Goal: Book appointment/travel/reservation

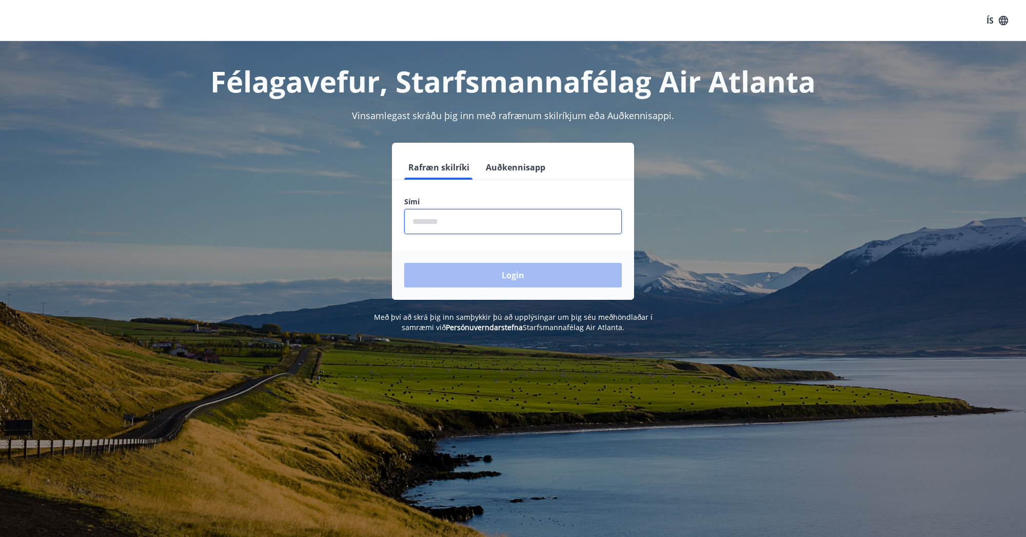
click at [457, 223] on input "phone" at bounding box center [512, 221] width 217 height 25
type input "********"
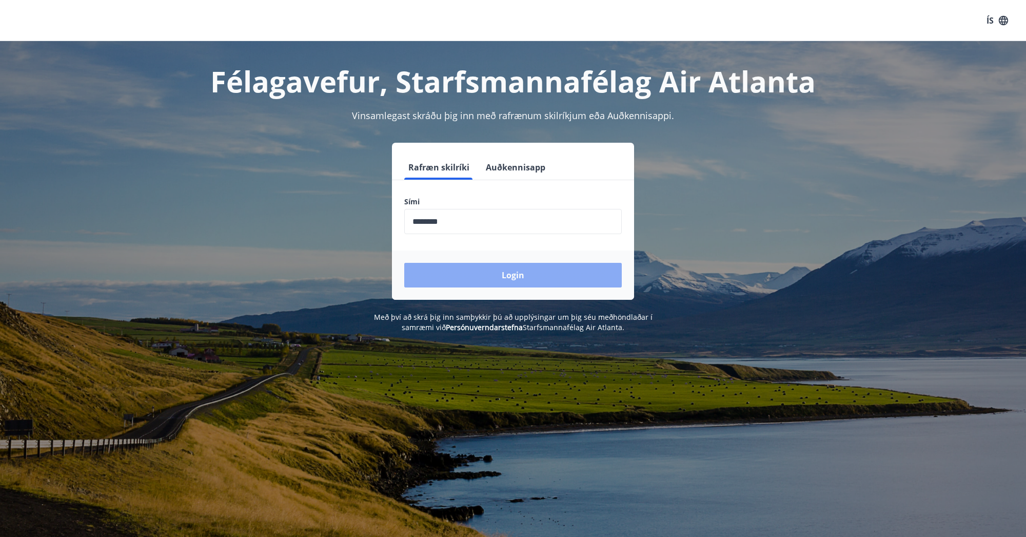
click at [490, 281] on button "Login" at bounding box center [512, 275] width 217 height 25
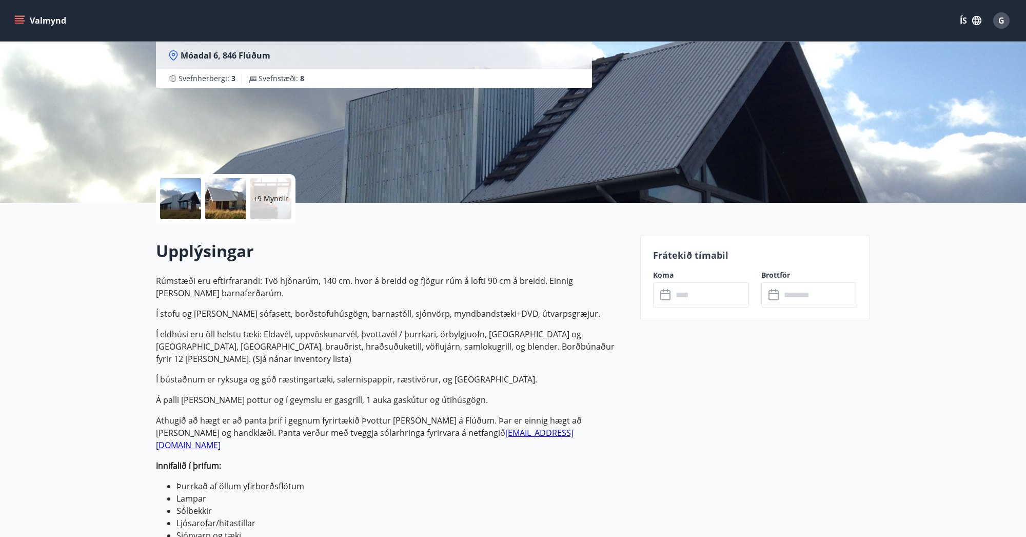
scroll to position [103, 0]
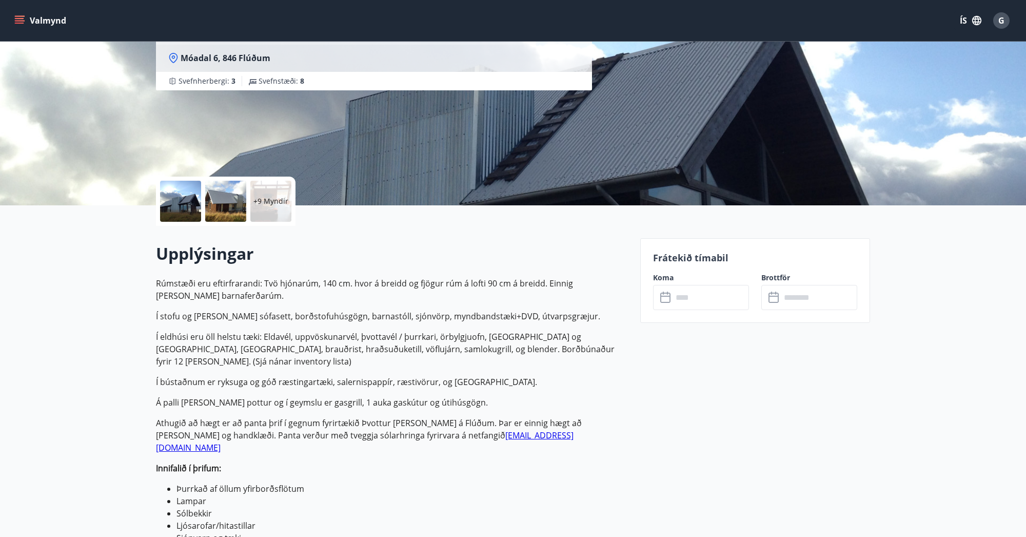
click at [19, 21] on icon "menu" at bounding box center [20, 20] width 11 height 1
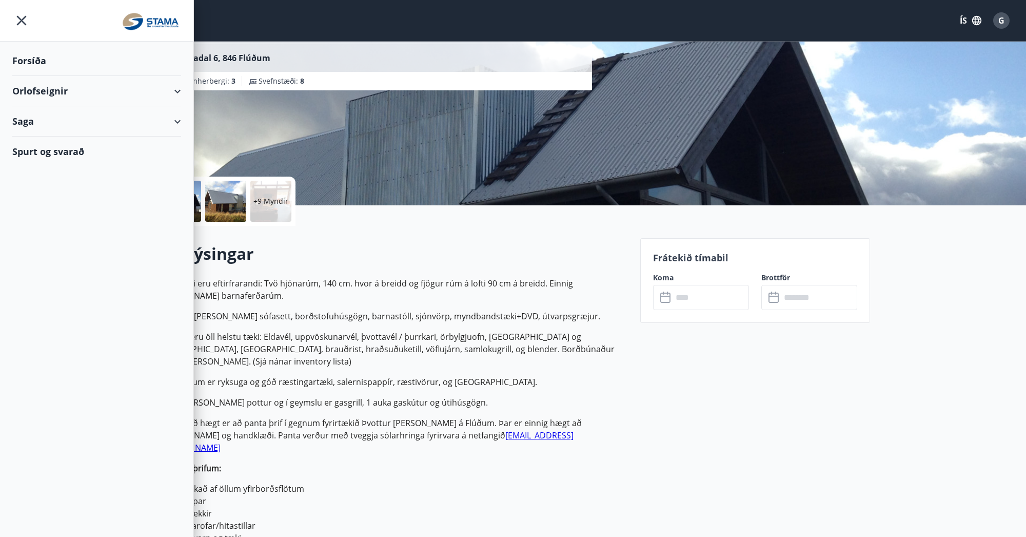
click at [80, 129] on div "Saga" at bounding box center [96, 121] width 169 height 30
click at [55, 148] on div "Bókanir" at bounding box center [97, 147] width 152 height 22
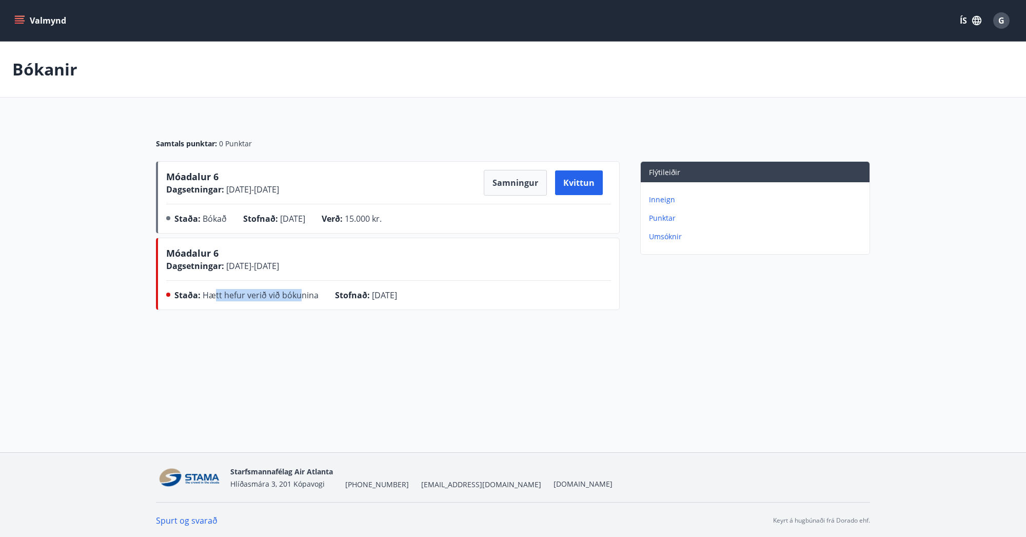
drag, startPoint x: 237, startPoint y: 294, endPoint x: 299, endPoint y: 295, distance: 61.6
click at [299, 295] on span "Hætt hefur verið við bókunina" at bounding box center [261, 294] width 116 height 11
drag, startPoint x: 219, startPoint y: 268, endPoint x: 273, endPoint y: 266, distance: 54.9
click at [273, 266] on div "Dagsetningar : 14.02.2025 - 16.02.2025" at bounding box center [222, 266] width 113 height 12
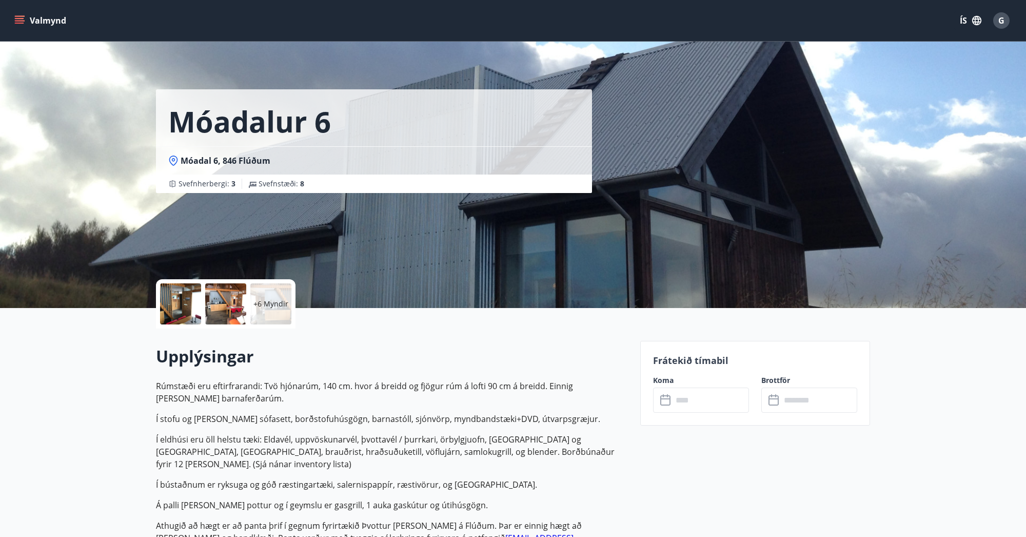
click at [707, 400] on input "text" at bounding box center [711, 399] width 76 height 25
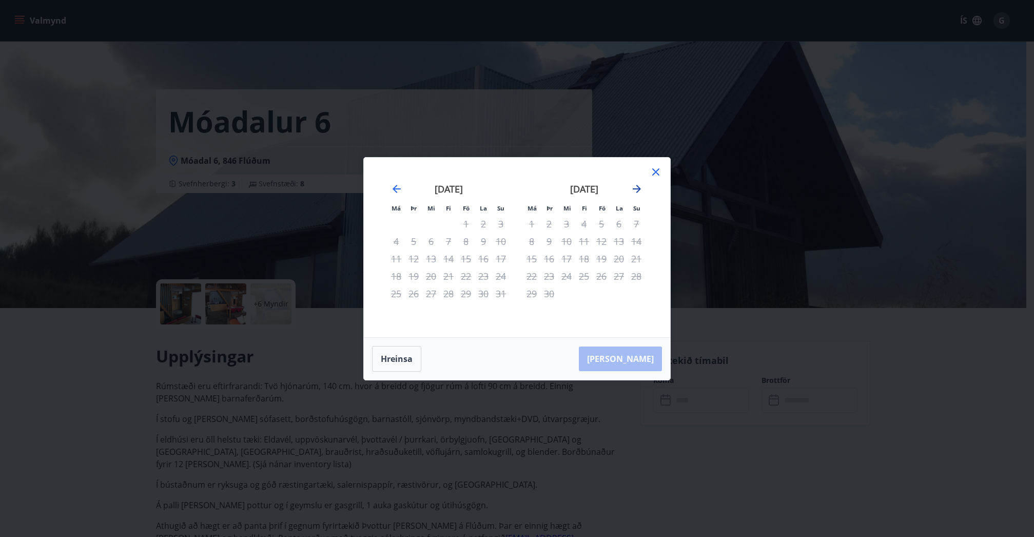
click at [637, 189] on icon "Move forward to switch to the next month." at bounding box center [636, 189] width 12 height 12
click at [398, 187] on icon "Move backward to switch to the previous month." at bounding box center [396, 189] width 12 height 12
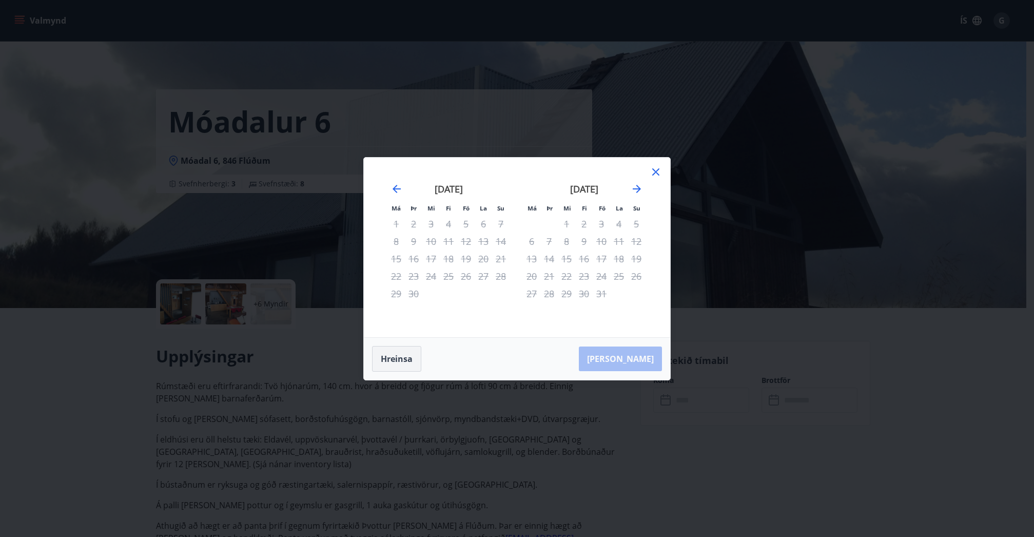
click at [400, 357] on button "Hreinsa" at bounding box center [396, 359] width 49 height 26
click at [406, 357] on button "Hreinsa" at bounding box center [396, 359] width 49 height 26
click at [426, 431] on div "Má Þr Mi Fi Fö La Su Má Þr Mi Fi Fö La Su ágúst 2025 1 2 3 4 5 6 7 8 9 10 11 12…" at bounding box center [517, 268] width 1034 height 537
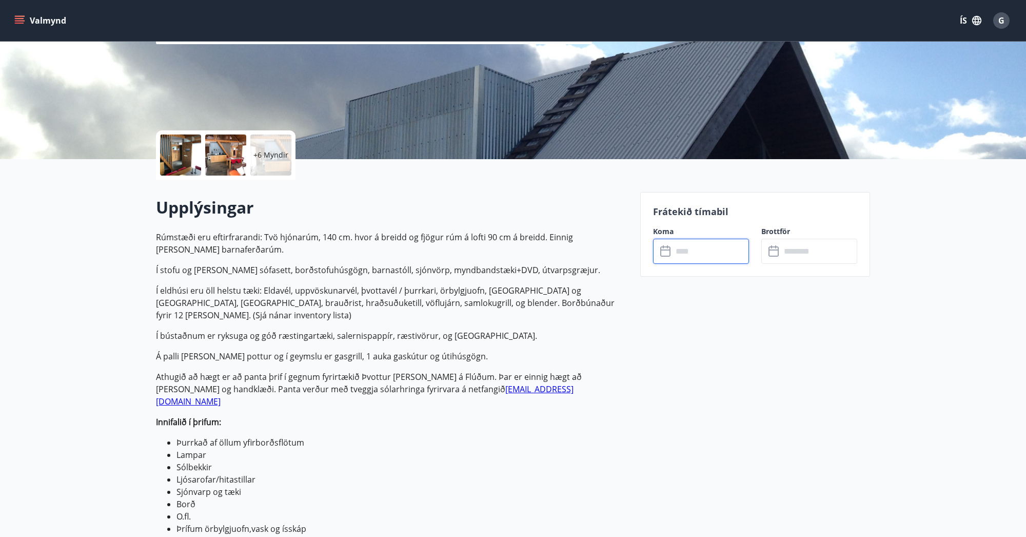
scroll to position [154, 0]
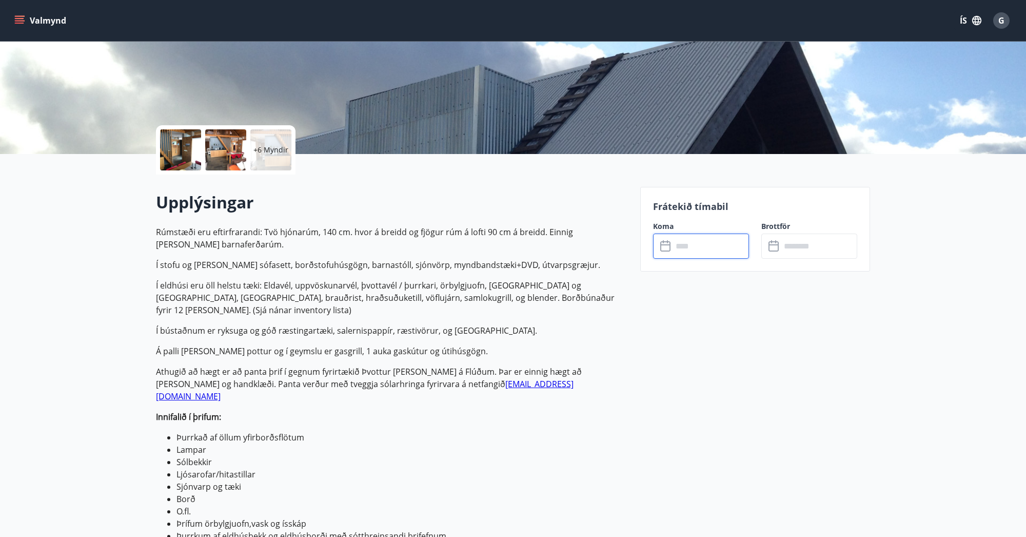
click at [993, 20] on div "G" at bounding box center [1001, 20] width 16 height 16
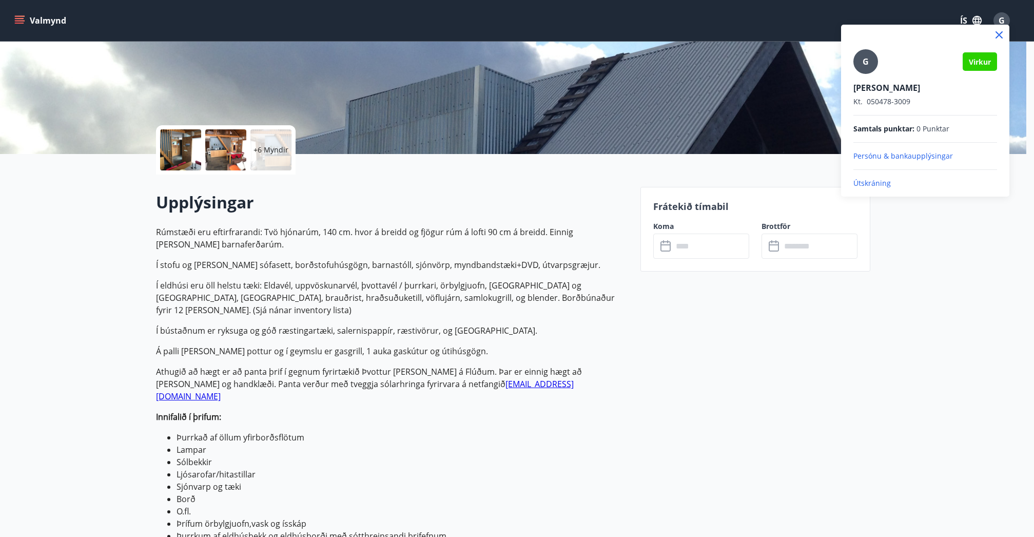
click at [247, 354] on div at bounding box center [517, 268] width 1034 height 537
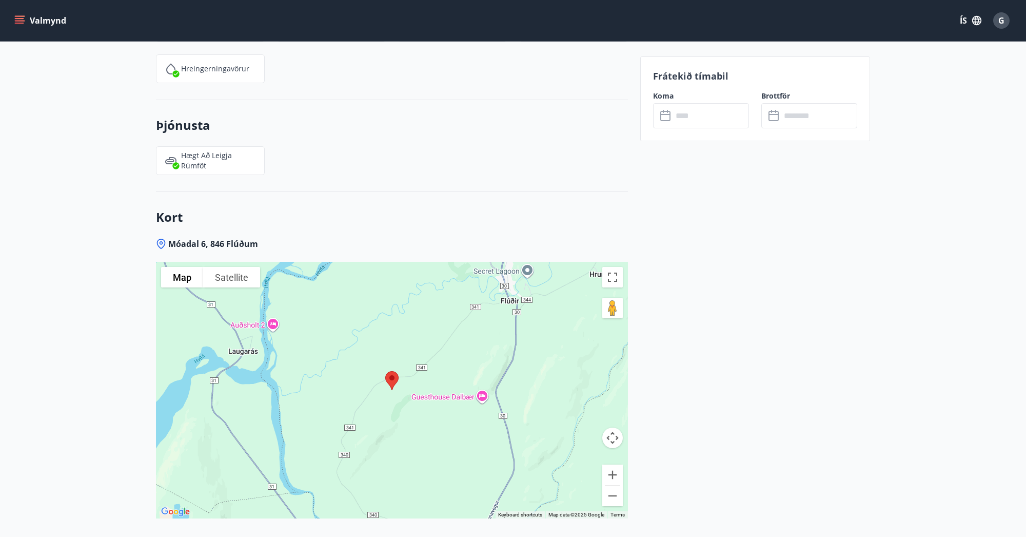
scroll to position [1795, 0]
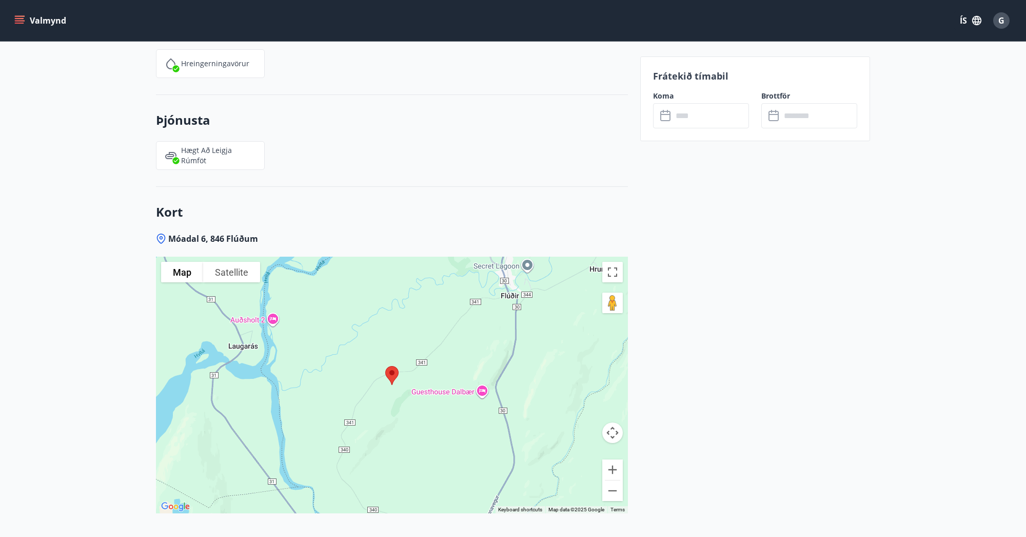
click at [399, 362] on img at bounding box center [392, 375] width 22 height 27
click at [219, 262] on button "Satellite" at bounding box center [231, 272] width 57 height 21
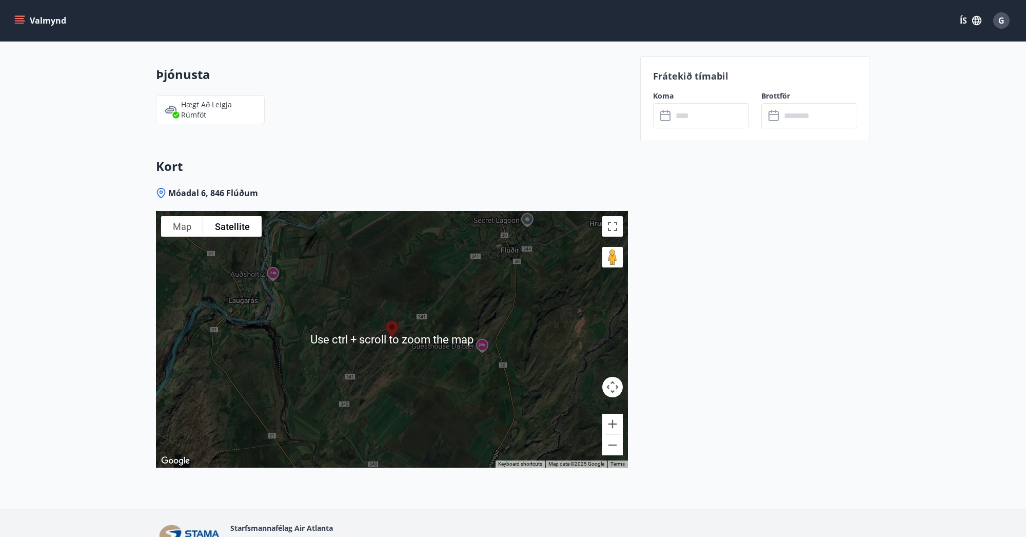
scroll to position [1847, 0]
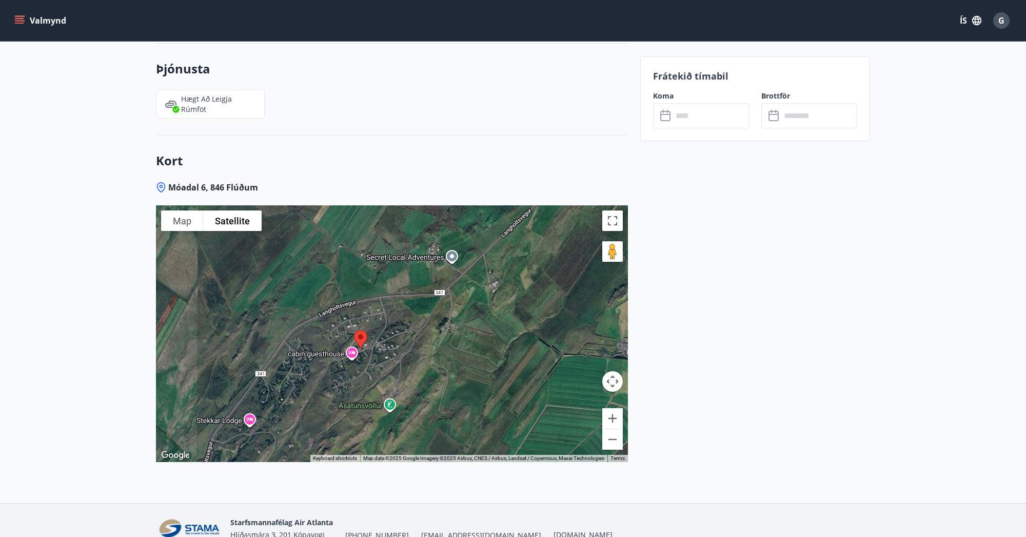
drag, startPoint x: 387, startPoint y: 259, endPoint x: 365, endPoint y: 371, distance: 114.5
click at [363, 381] on div at bounding box center [392, 333] width 472 height 256
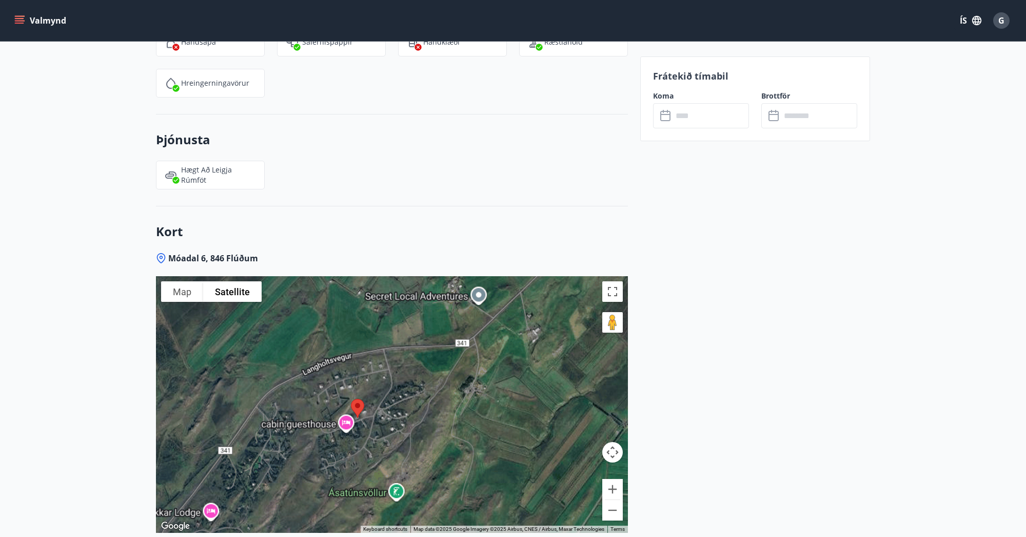
scroll to position [1744, 0]
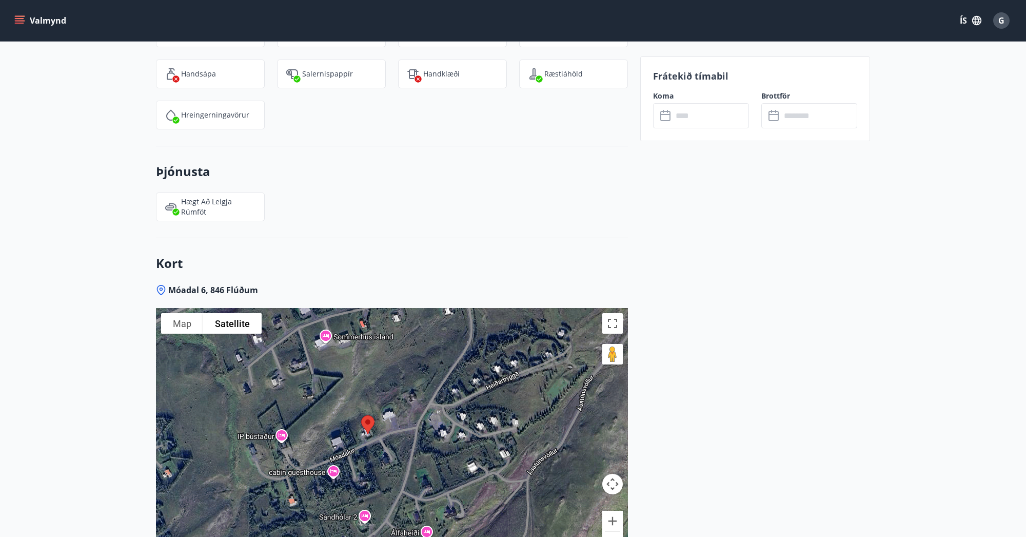
drag, startPoint x: 383, startPoint y: 406, endPoint x: 413, endPoint y: 354, distance: 60.0
click at [413, 354] on div at bounding box center [392, 436] width 472 height 256
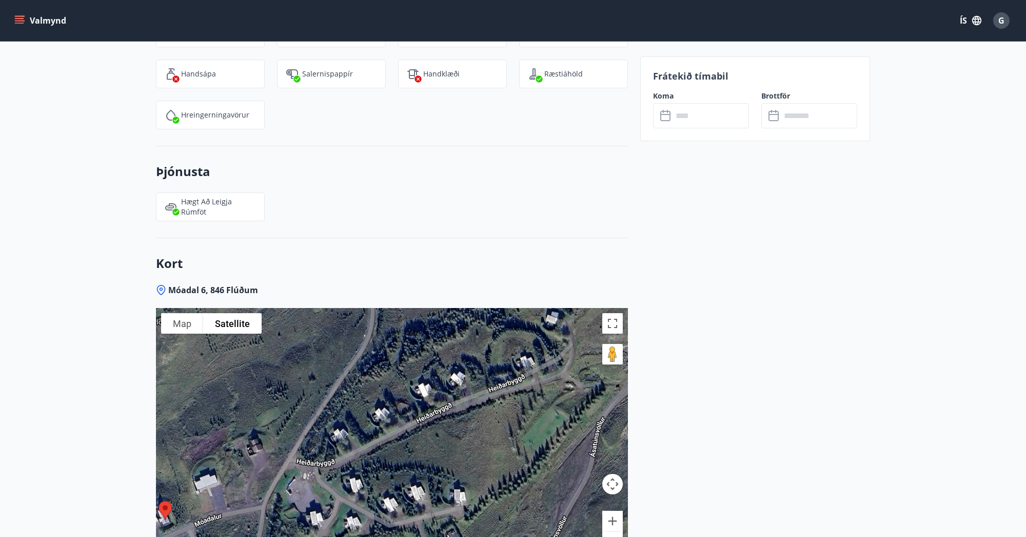
drag, startPoint x: 505, startPoint y: 362, endPoint x: 356, endPoint y: 483, distance: 191.8
click at [356, 483] on div at bounding box center [392, 436] width 472 height 256
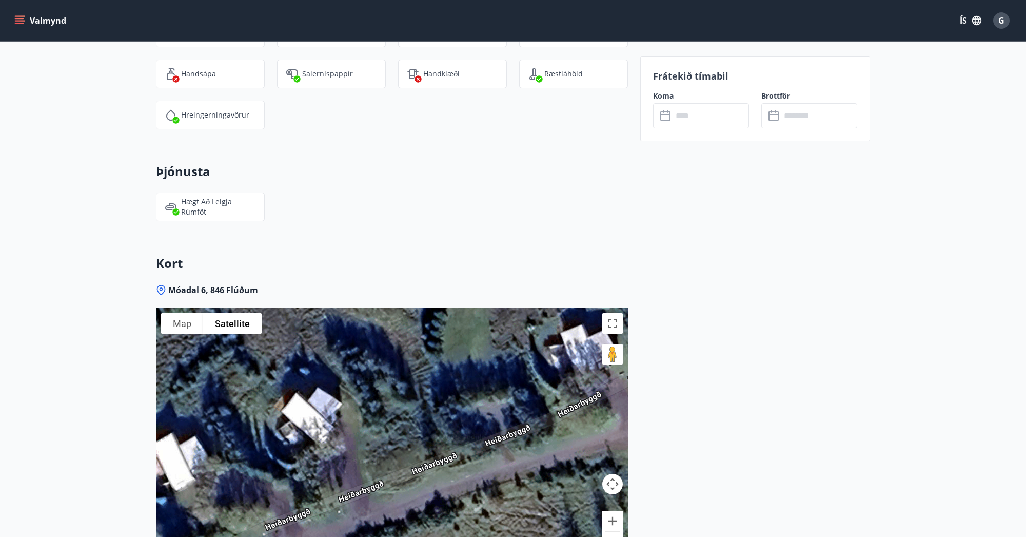
drag, startPoint x: 392, startPoint y: 399, endPoint x: 426, endPoint y: 463, distance: 72.5
click at [426, 463] on div at bounding box center [392, 436] width 472 height 256
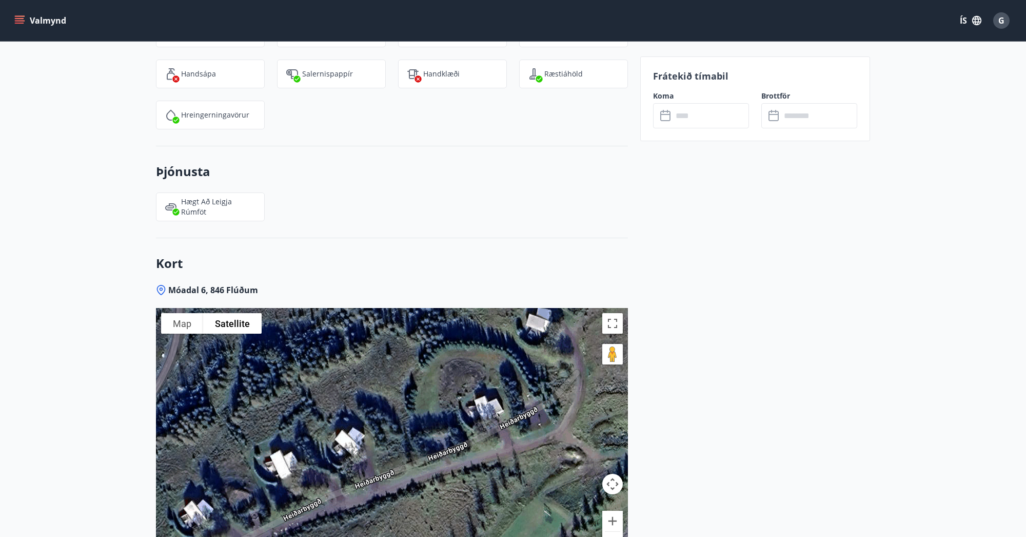
drag, startPoint x: 343, startPoint y: 468, endPoint x: 503, endPoint y: 352, distance: 198.0
click at [503, 352] on div at bounding box center [392, 436] width 472 height 256
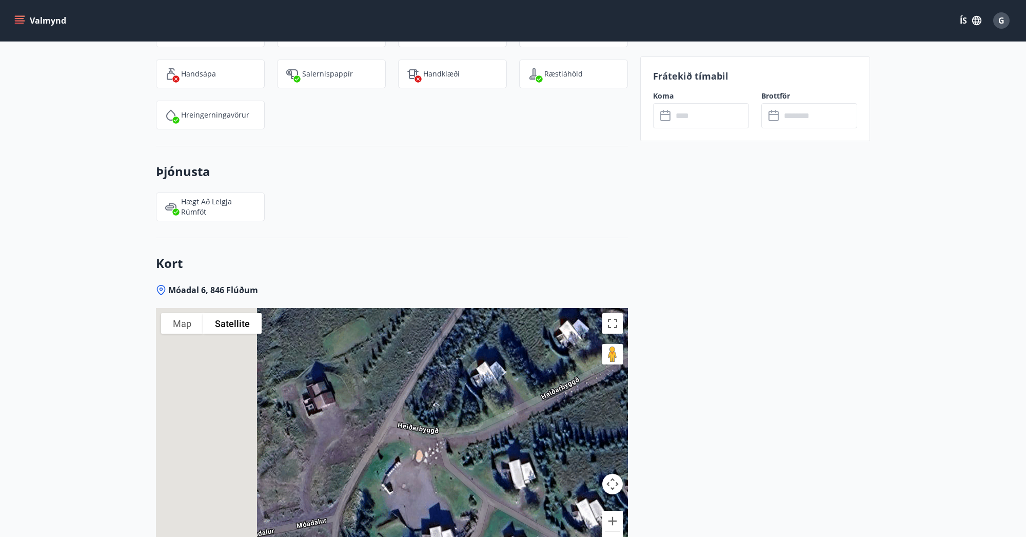
drag, startPoint x: 335, startPoint y: 442, endPoint x: 527, endPoint y: 395, distance: 197.3
click at [527, 392] on div at bounding box center [392, 436] width 472 height 256
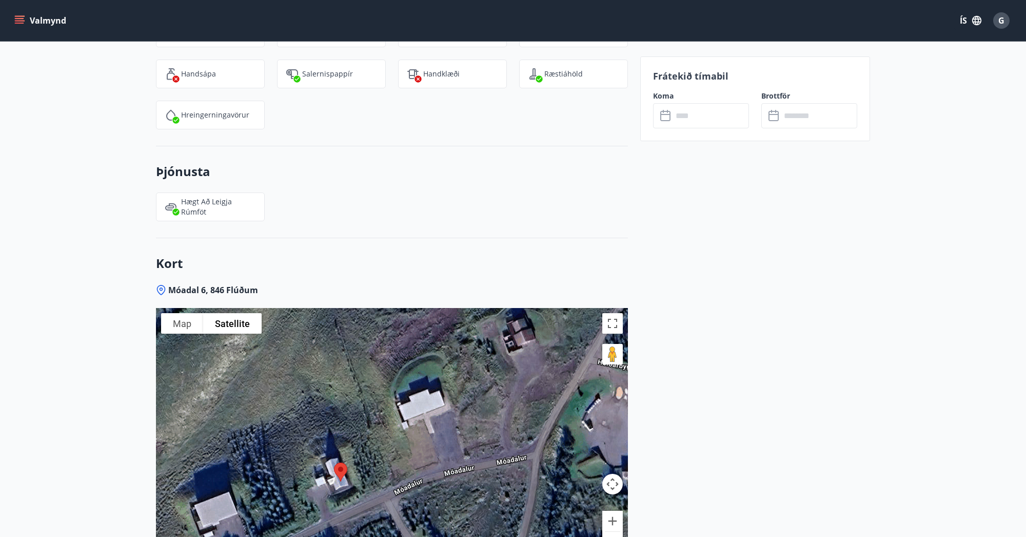
drag, startPoint x: 439, startPoint y: 432, endPoint x: 474, endPoint y: 387, distance: 57.4
click at [476, 384] on div at bounding box center [392, 436] width 472 height 256
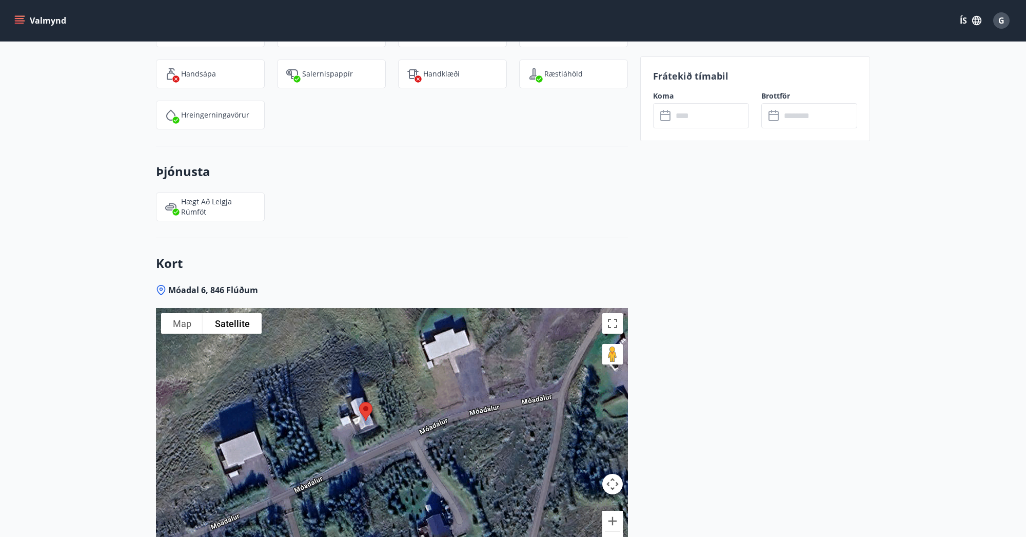
drag, startPoint x: 408, startPoint y: 468, endPoint x: 436, endPoint y: 405, distance: 68.2
click at [436, 405] on div at bounding box center [392, 436] width 472 height 256
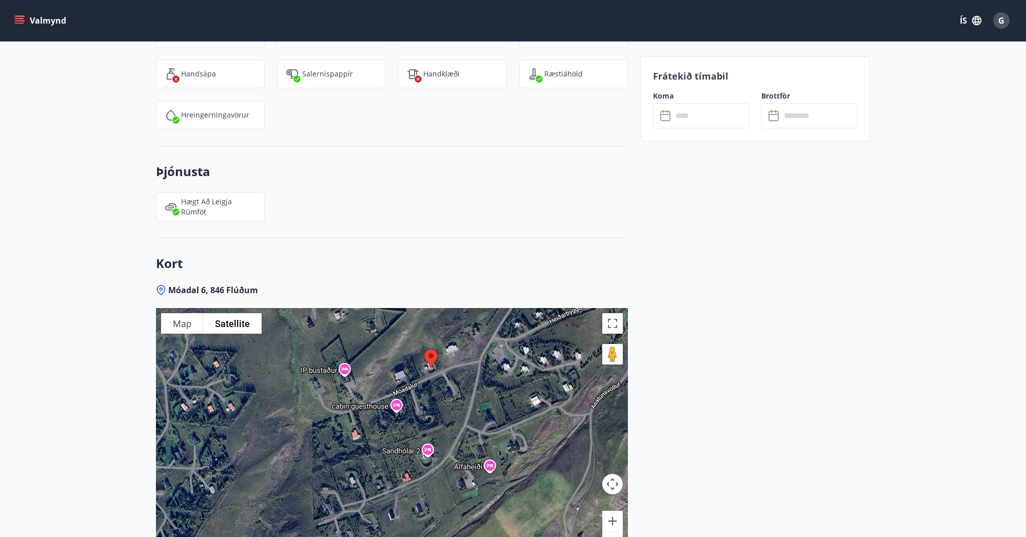
drag, startPoint x: 431, startPoint y: 433, endPoint x: 445, endPoint y: 383, distance: 51.8
click at [445, 383] on div at bounding box center [392, 436] width 472 height 256
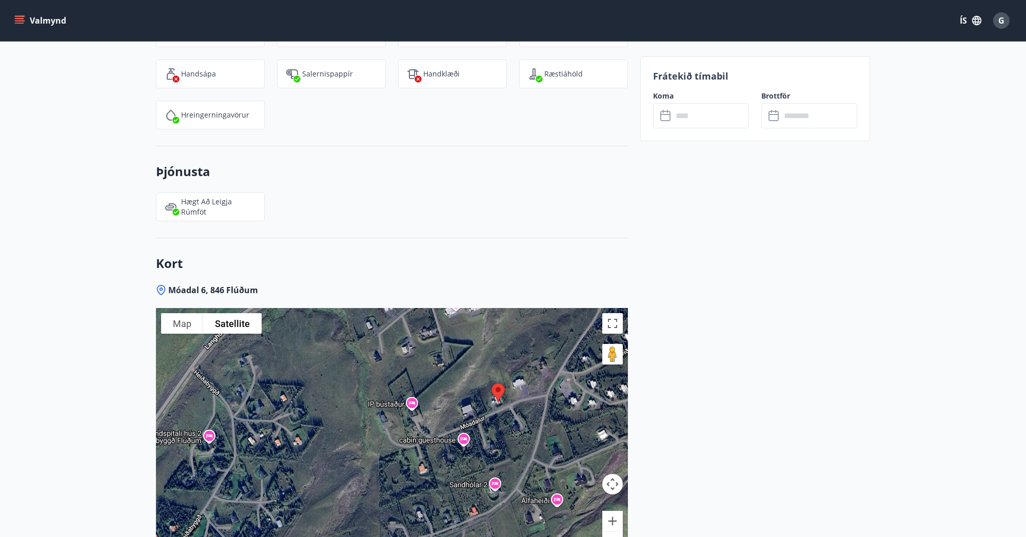
drag, startPoint x: 465, startPoint y: 438, endPoint x: 536, endPoint y: 430, distance: 71.3
click at [536, 430] on div at bounding box center [392, 436] width 472 height 256
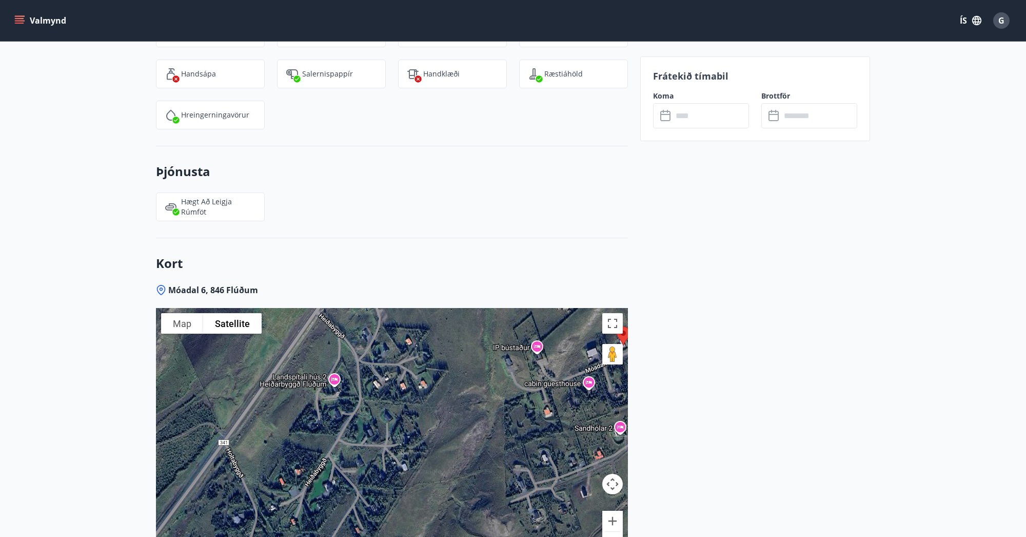
drag, startPoint x: 317, startPoint y: 433, endPoint x: 435, endPoint y: 384, distance: 128.3
click at [435, 384] on div at bounding box center [392, 436] width 472 height 256
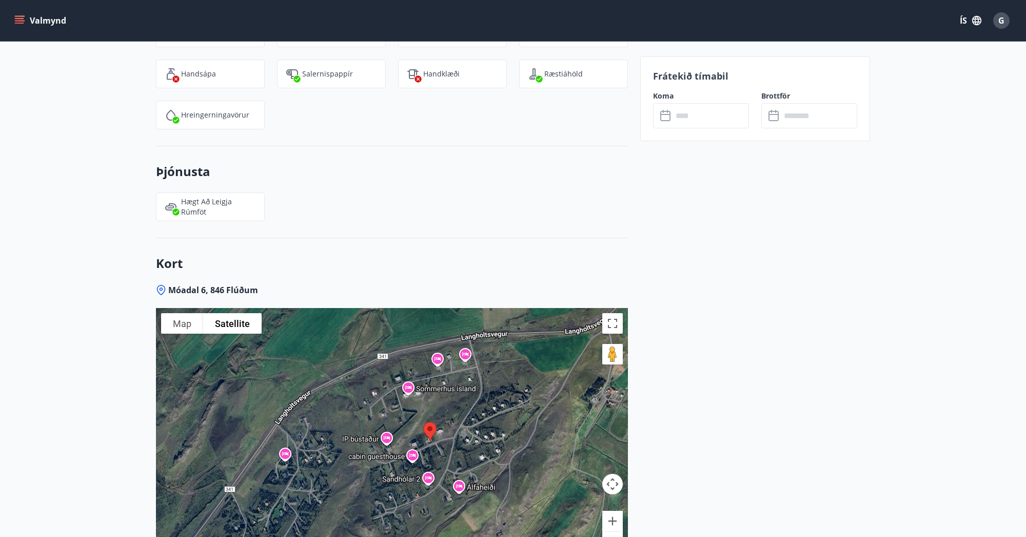
drag, startPoint x: 496, startPoint y: 420, endPoint x: 427, endPoint y: 428, distance: 68.7
click at [427, 428] on div at bounding box center [392, 436] width 472 height 256
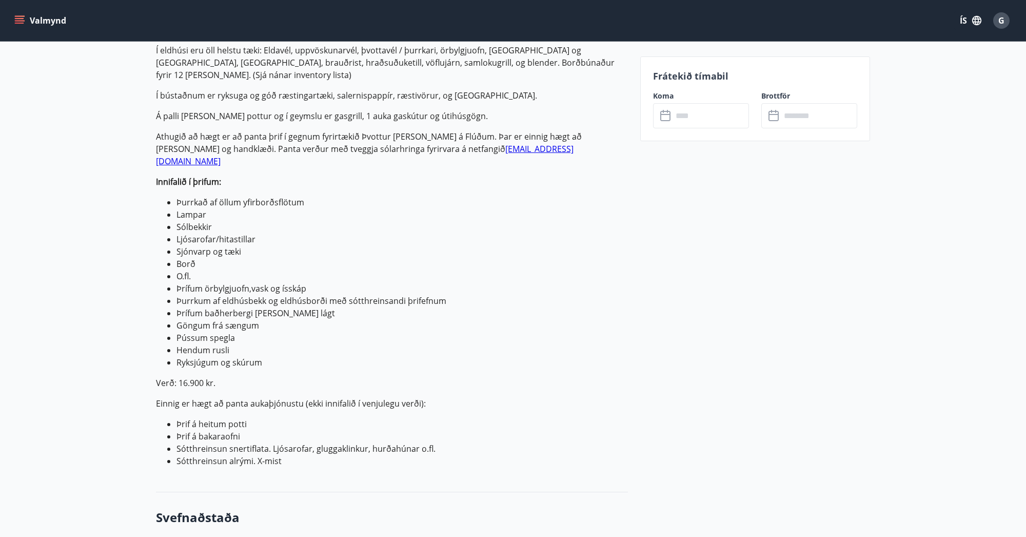
scroll to position [308, 0]
